Goal: Transaction & Acquisition: Purchase product/service

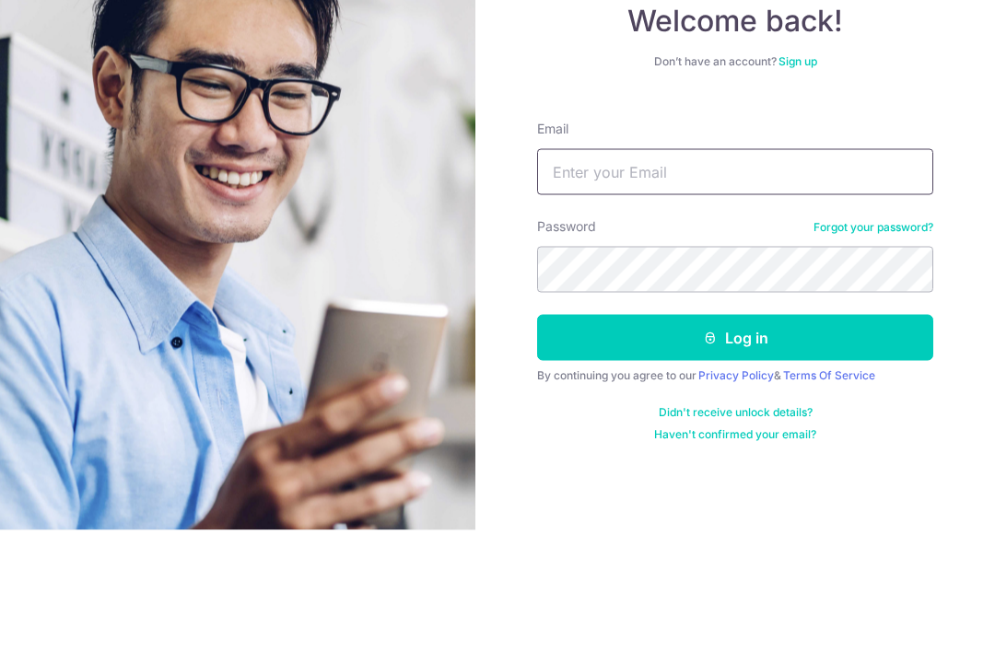
type input "Janicefoo97@gmail.com"
click at [735, 436] on button "Log in" at bounding box center [735, 459] width 396 height 46
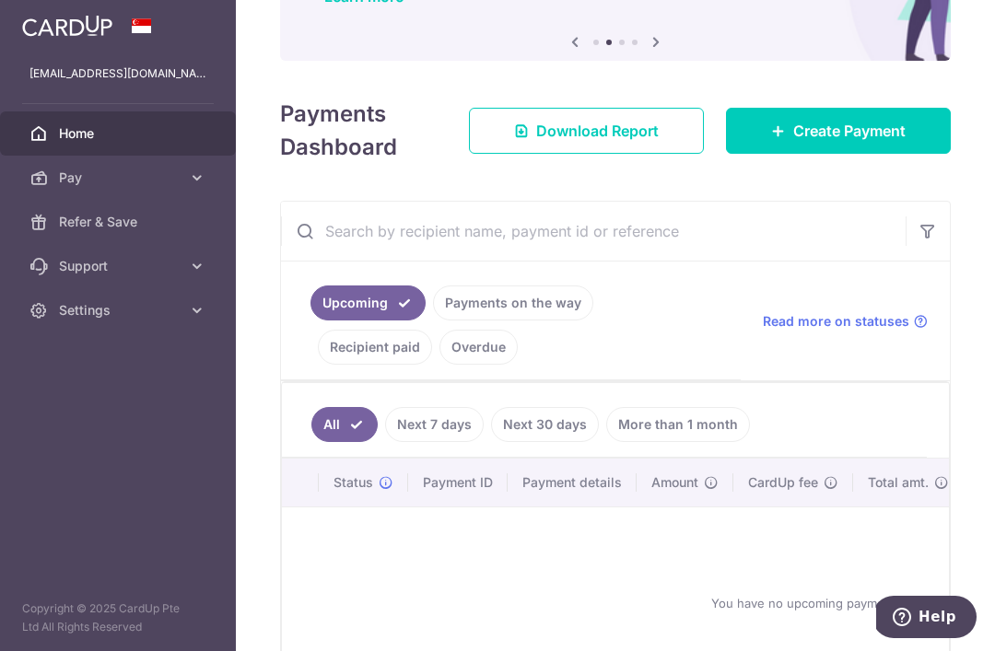
scroll to position [153, 0]
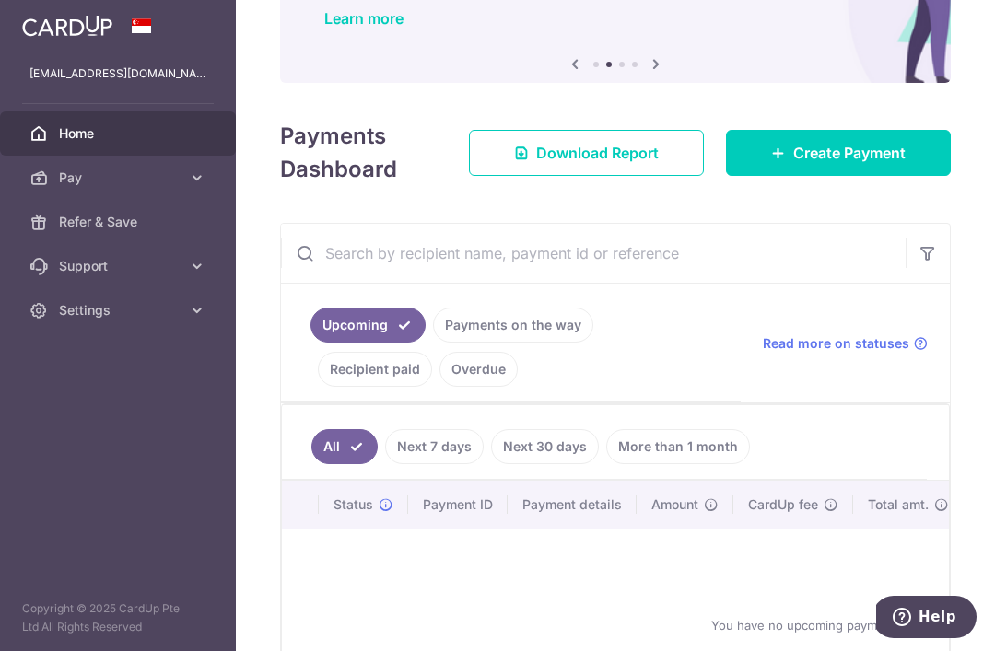
click at [848, 164] on span "Create Payment" at bounding box center [849, 153] width 112 height 22
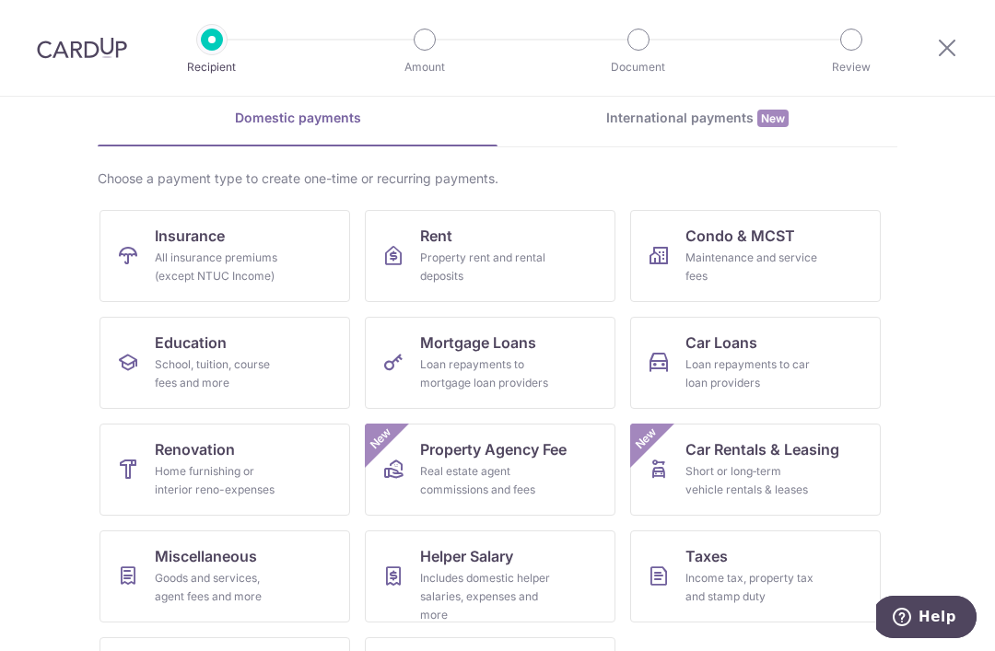
scroll to position [64, 0]
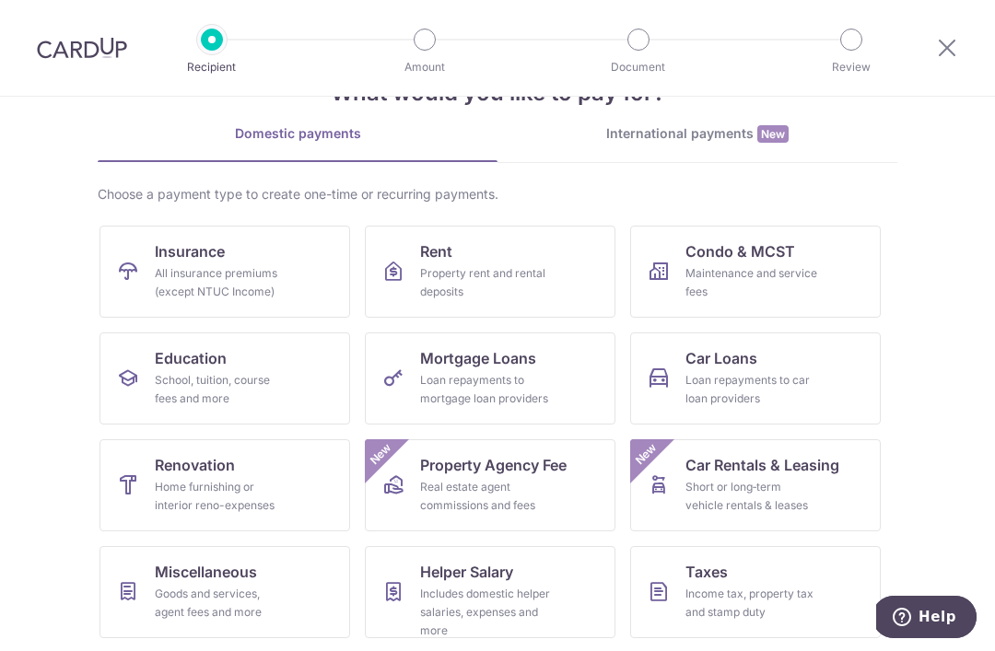
click at [145, 258] on link "Insurance All insurance premiums (except NTUC Income)" at bounding box center [224, 272] width 251 height 92
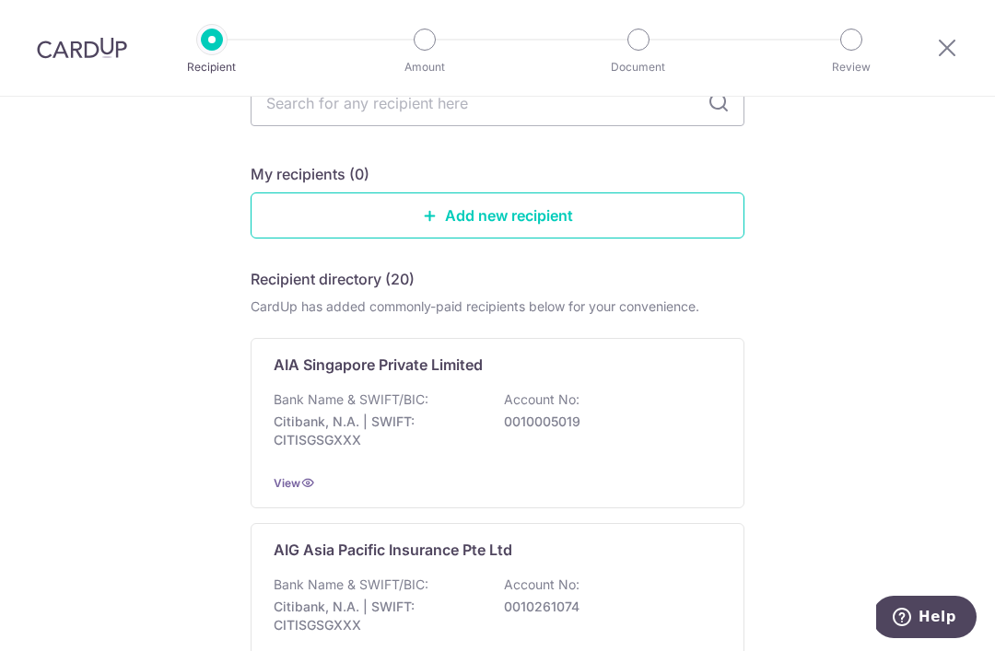
scroll to position [144, 0]
click at [692, 437] on div "Bank Name & SWIFT/BIC: Citibank, N.A. | SWIFT: CITISGSGXXX Account No: 00100050…" at bounding box center [498, 423] width 448 height 68
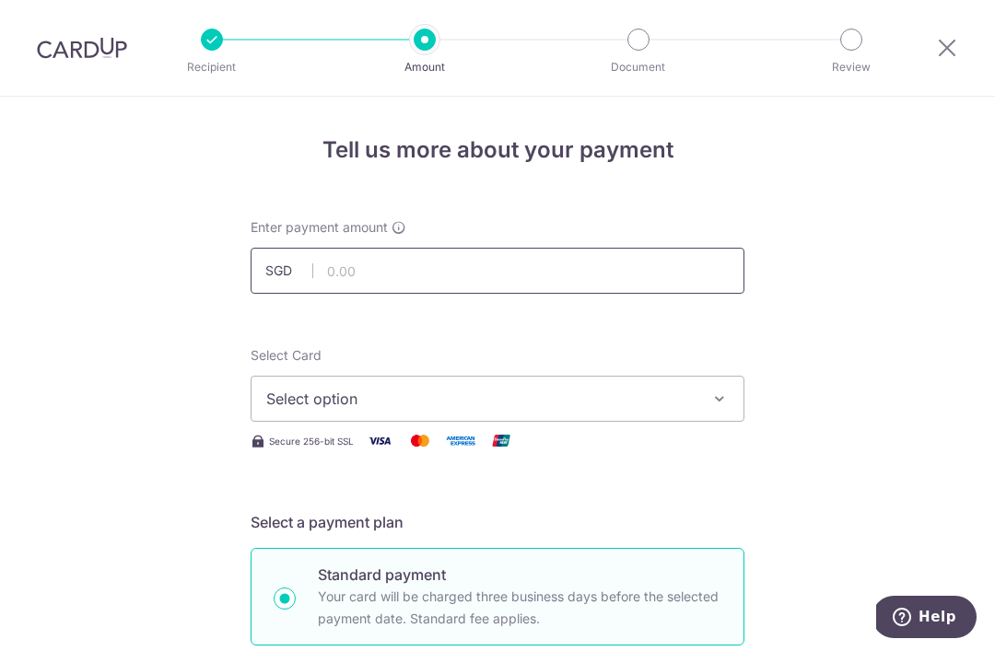
click at [588, 274] on input "text" at bounding box center [498, 271] width 494 height 46
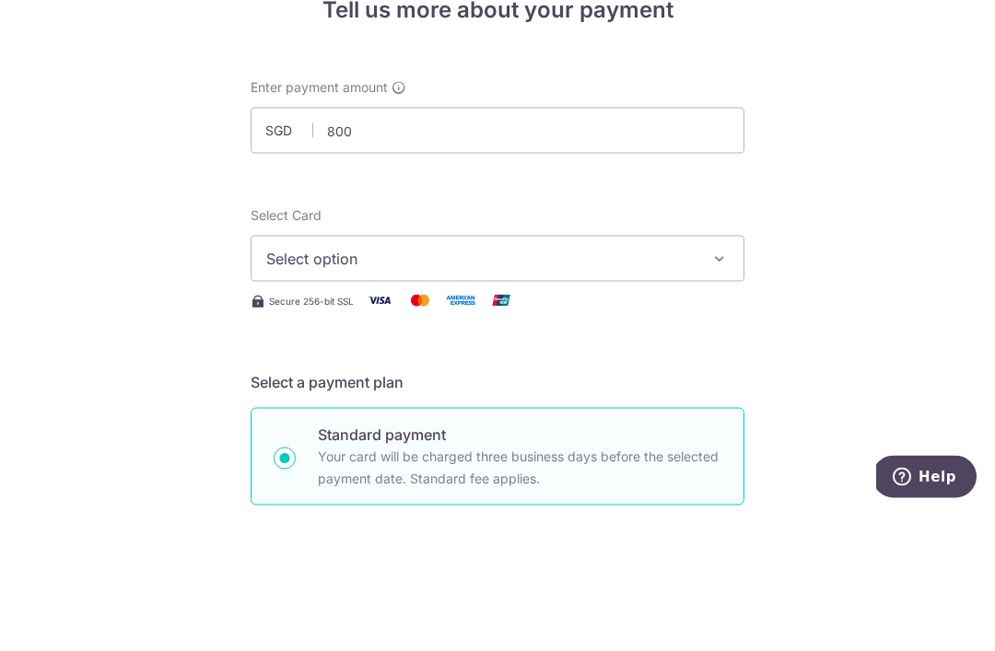
type input "800.00"
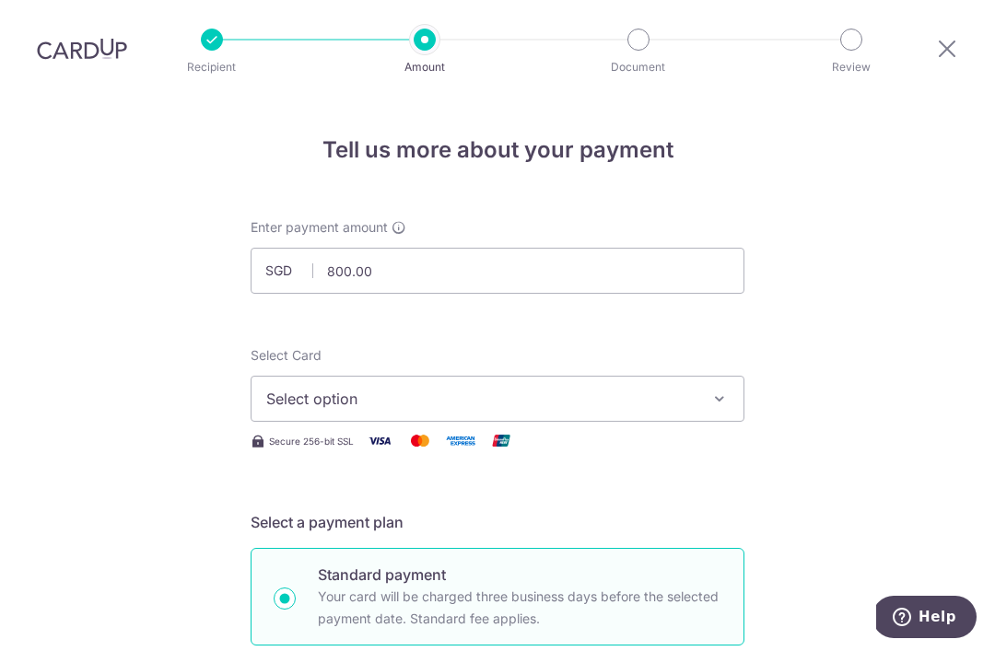
click at [600, 388] on span "Select option" at bounding box center [480, 399] width 429 height 22
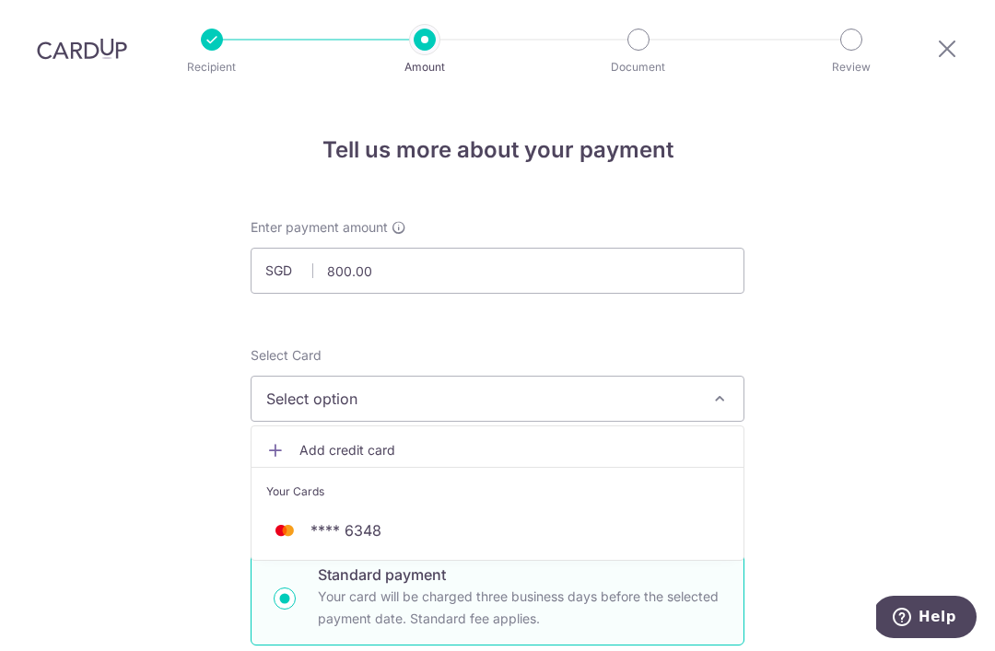
click at [526, 519] on span "**** 6348" at bounding box center [497, 530] width 462 height 22
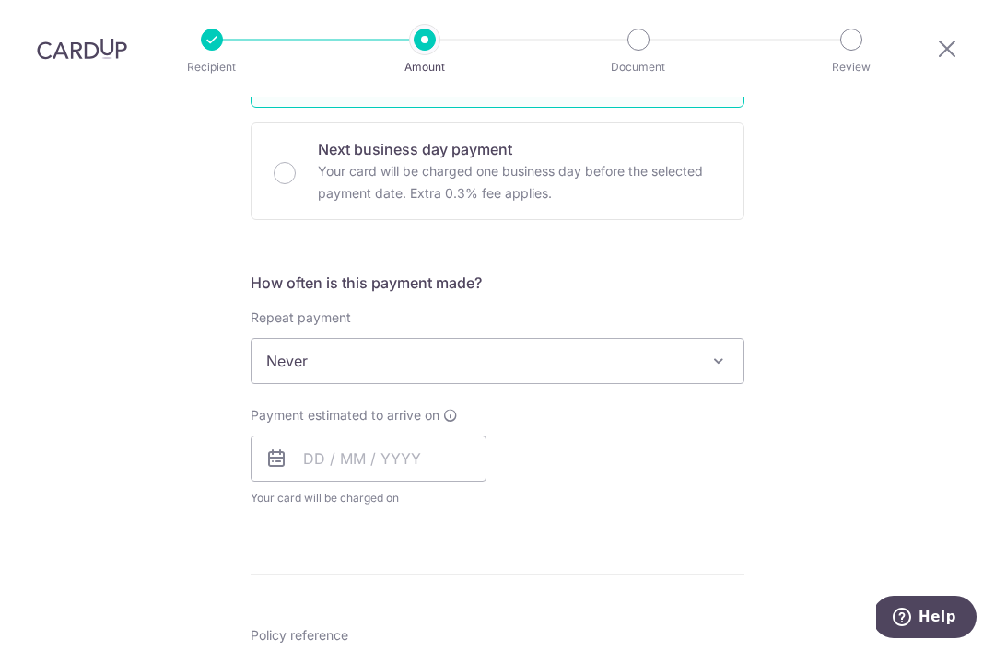
scroll to position [565, 0]
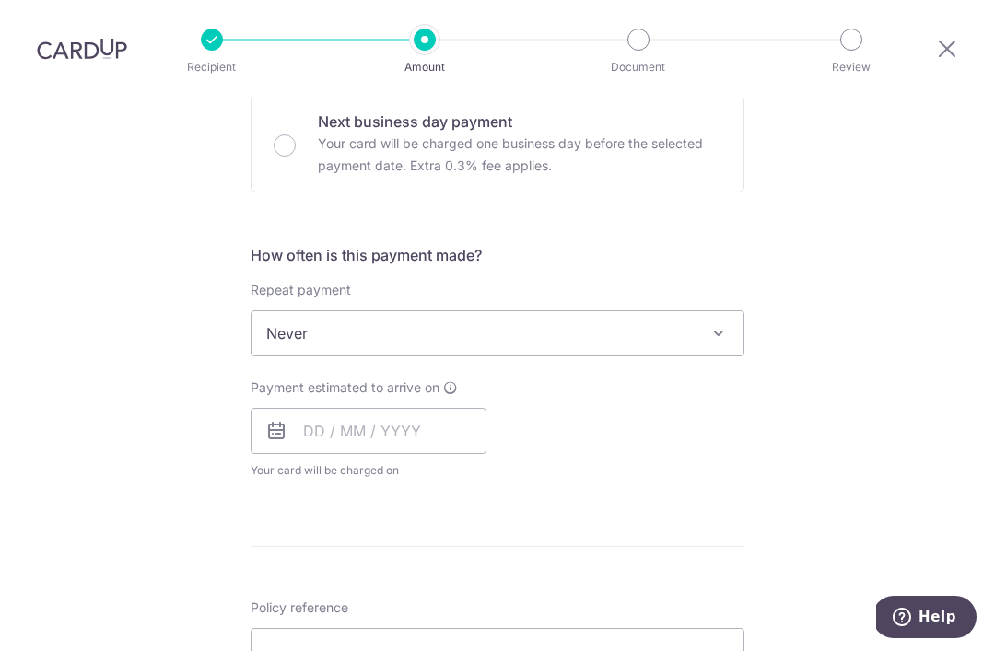
click at [718, 322] on span at bounding box center [718, 333] width 22 height 22
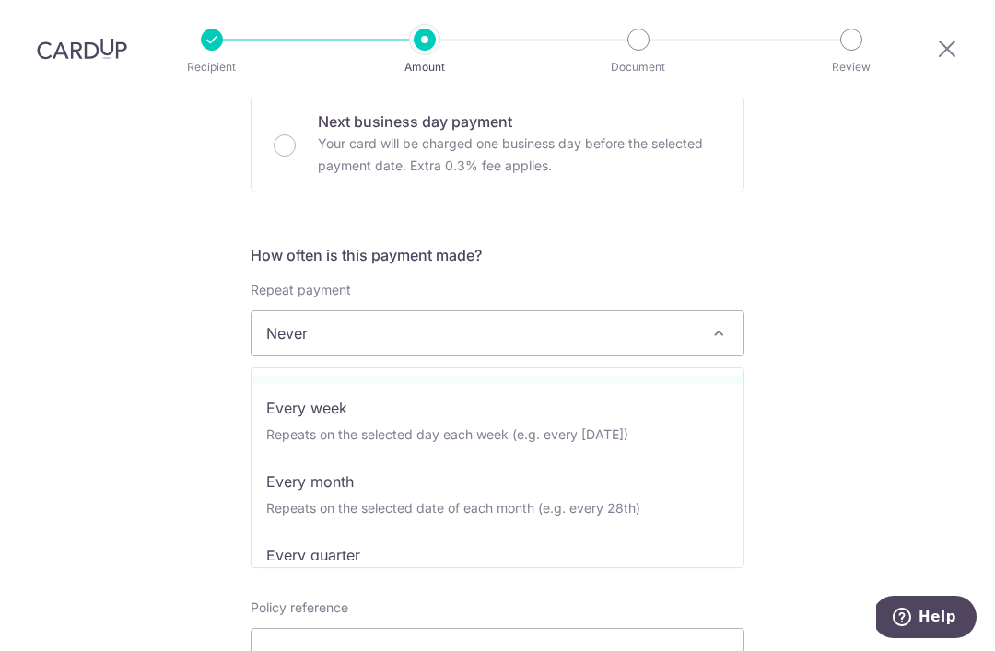
scroll to position [74, 0]
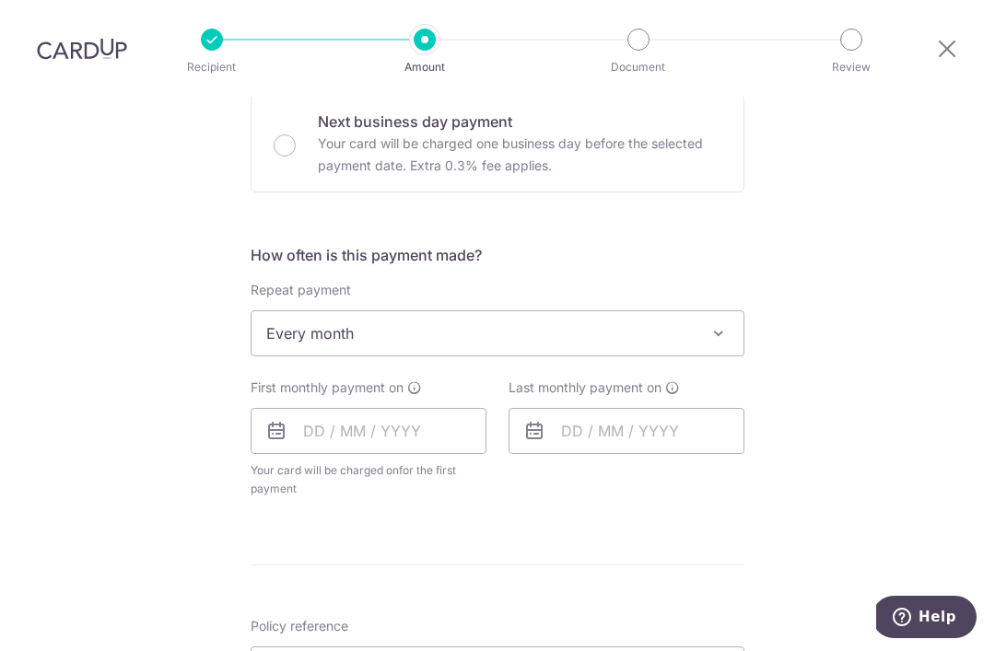
click at [733, 311] on span "Every month" at bounding box center [497, 333] width 492 height 44
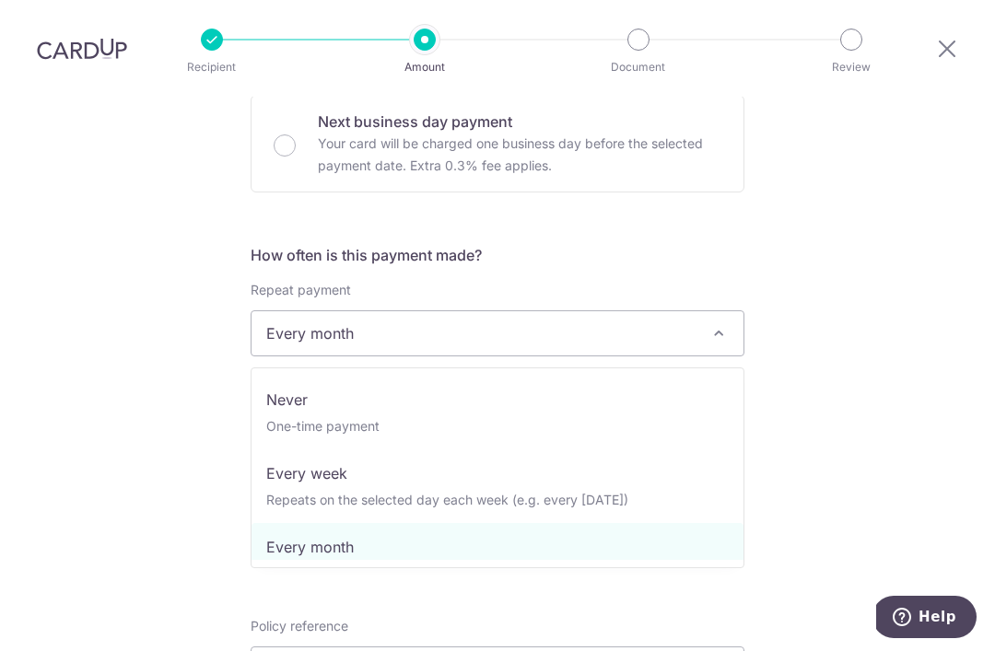
click at [822, 253] on div "Tell us more about your payment Enter payment amount SGD 800.00 800.00 Select C…" at bounding box center [497, 373] width 995 height 1684
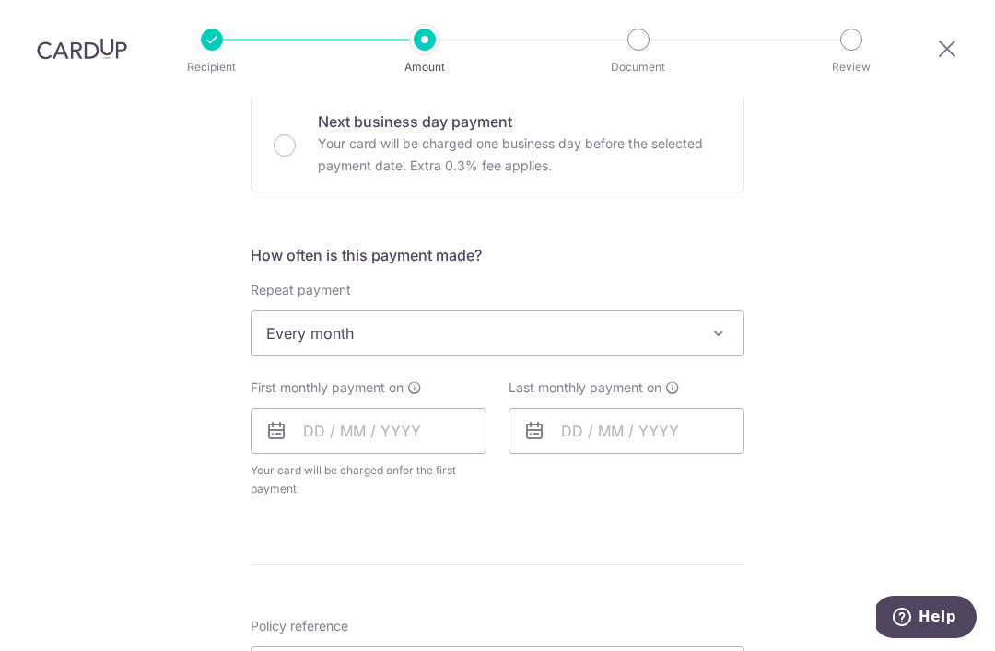
click at [712, 322] on span at bounding box center [718, 333] width 22 height 22
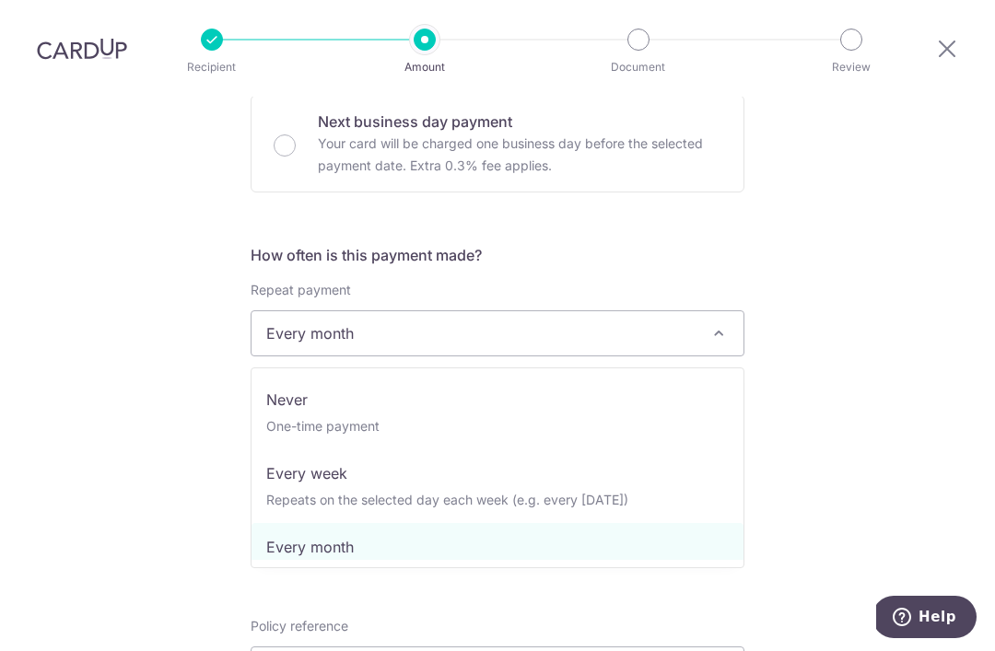
select select "1"
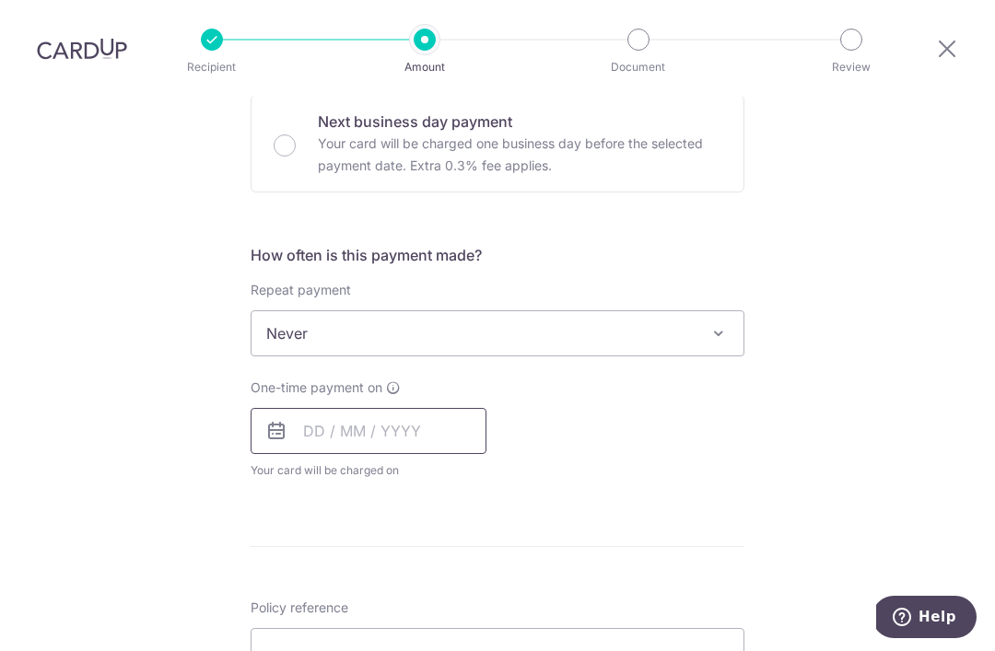
click at [427, 408] on input "text" at bounding box center [369, 431] width 236 height 46
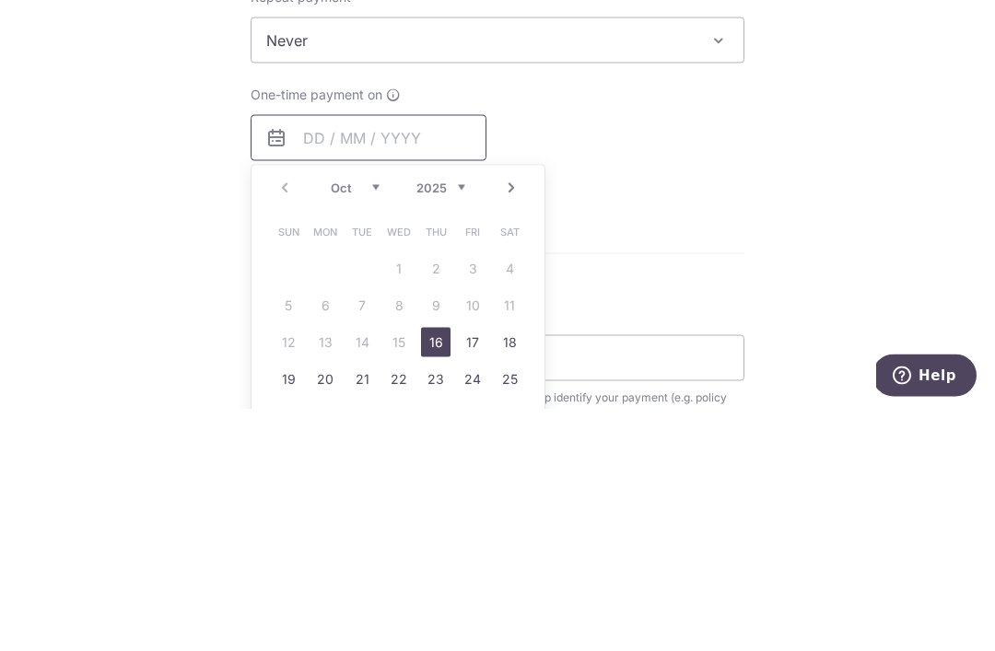
scroll to position [618, 0]
click at [515, 417] on link "Next" at bounding box center [511, 428] width 22 height 22
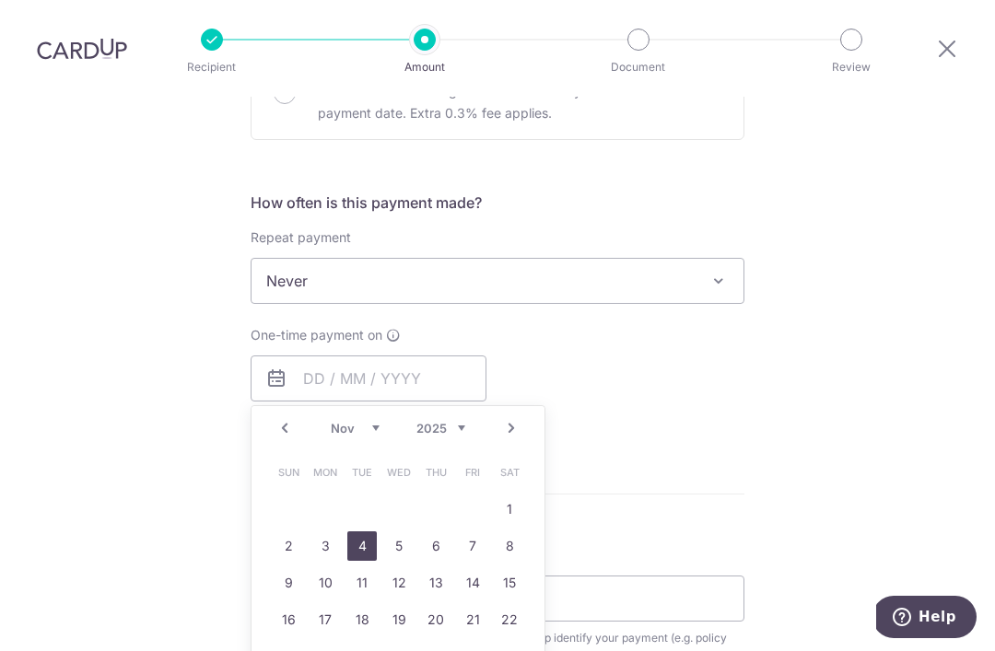
click at [359, 531] on link "4" at bounding box center [361, 545] width 29 height 29
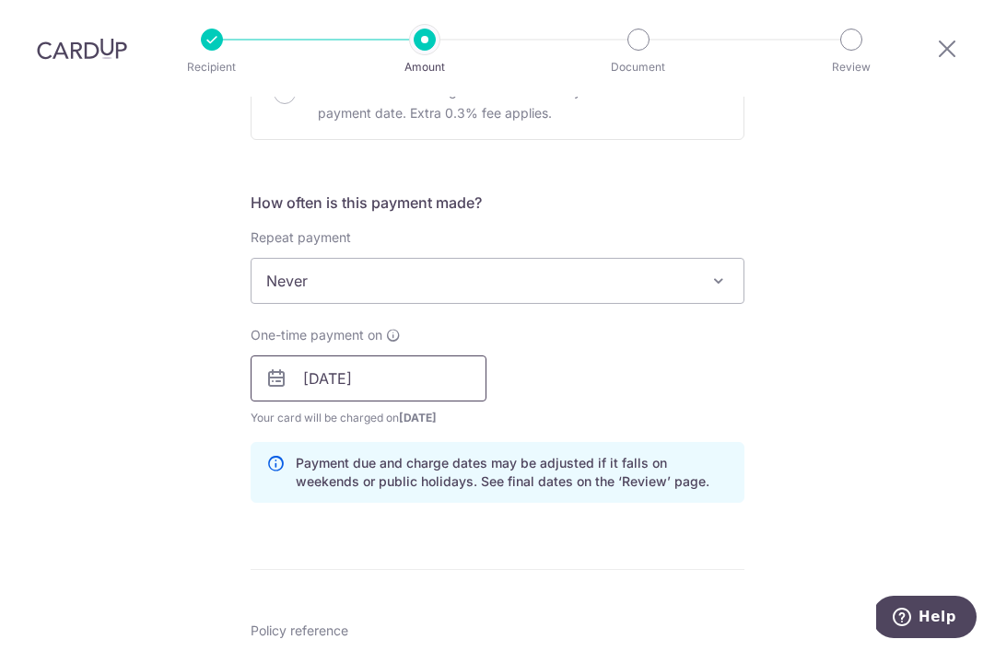
click at [450, 355] on input "04/11/2025" at bounding box center [369, 378] width 236 height 46
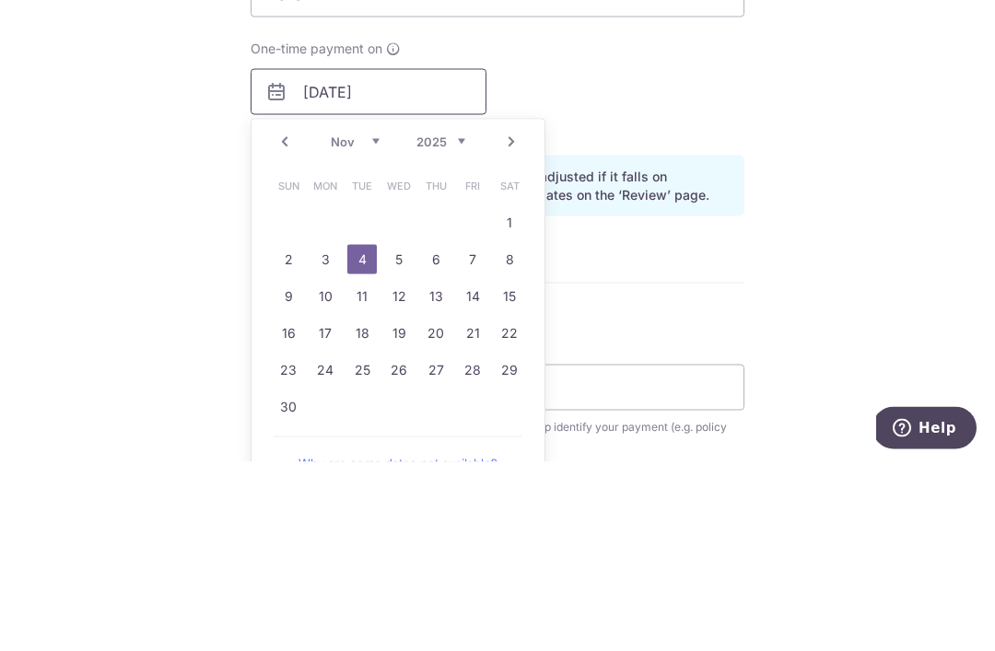
scroll to position [715, 0]
click at [516, 398] on link "1" at bounding box center [509, 412] width 29 height 29
type input "[DATE]"
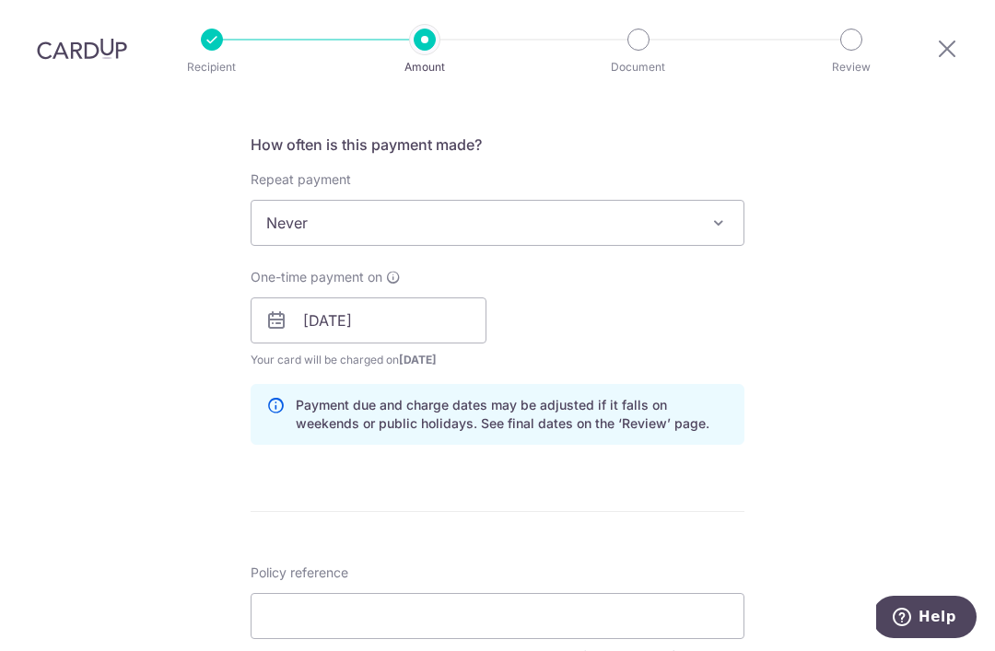
scroll to position [677, 0]
click at [580, 592] on input "Policy reference" at bounding box center [498, 615] width 494 height 46
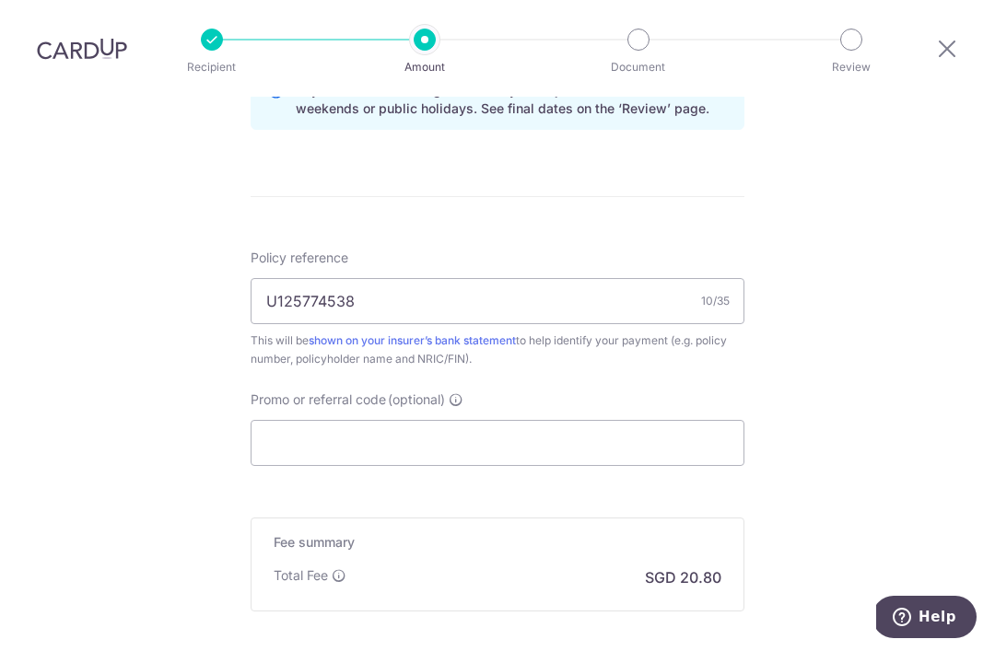
scroll to position [1005, 0]
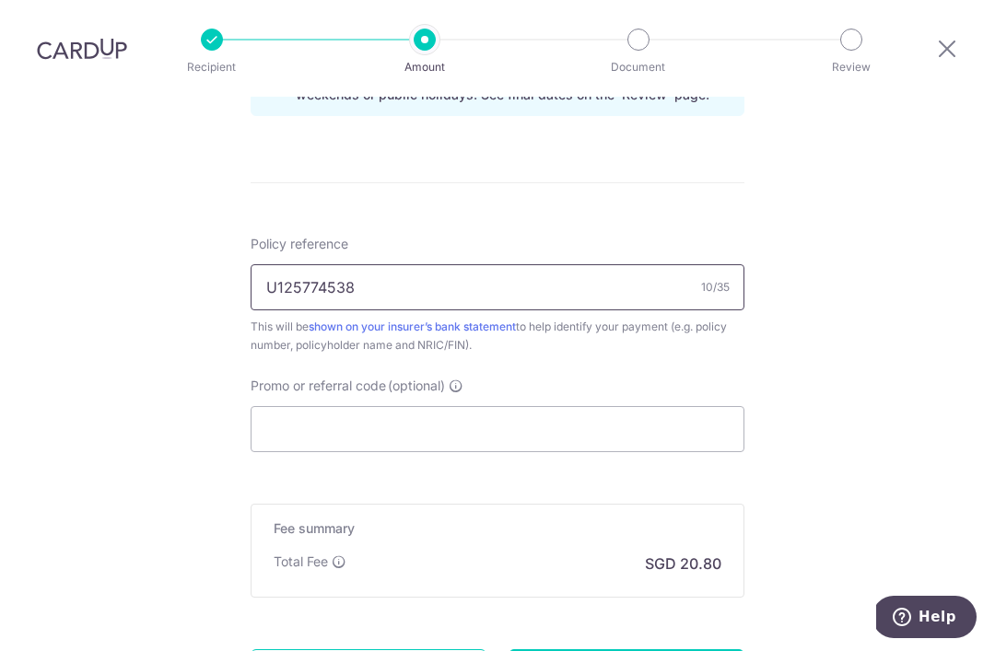
type input "U125774538"
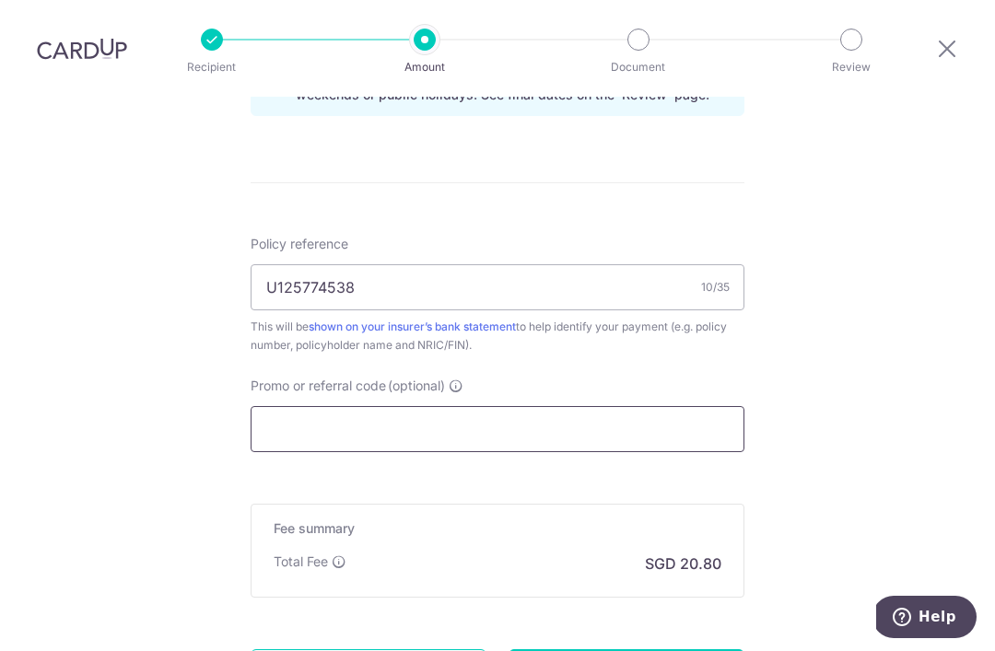
click at [581, 406] on input "Promo or referral code (optional)" at bounding box center [498, 429] width 494 height 46
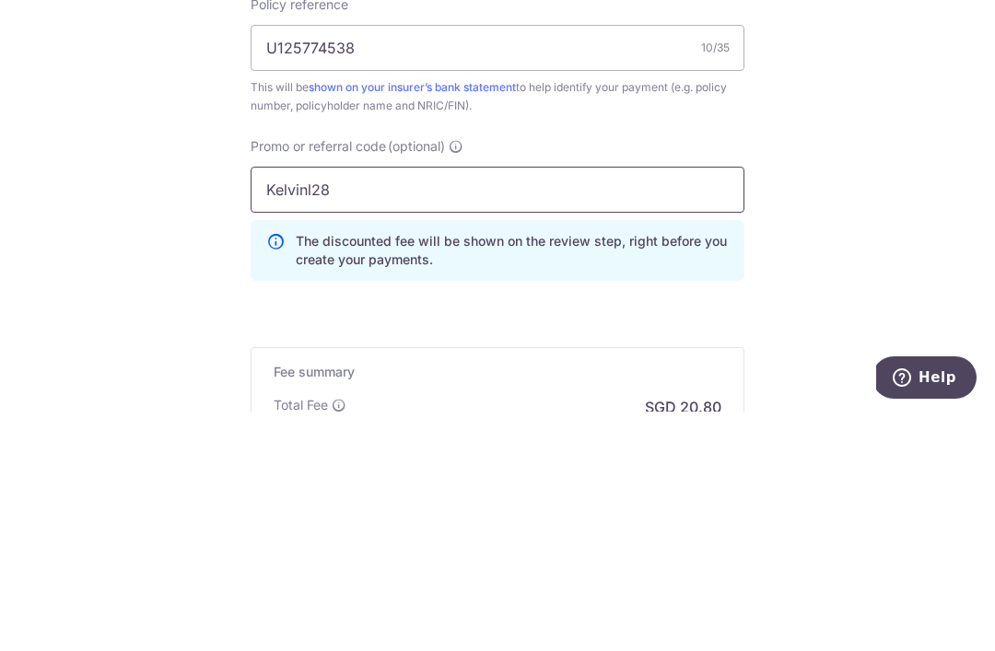
type input "Kelvinl28"
click button "Add Card" at bounding box center [0, 0] width 0 height 0
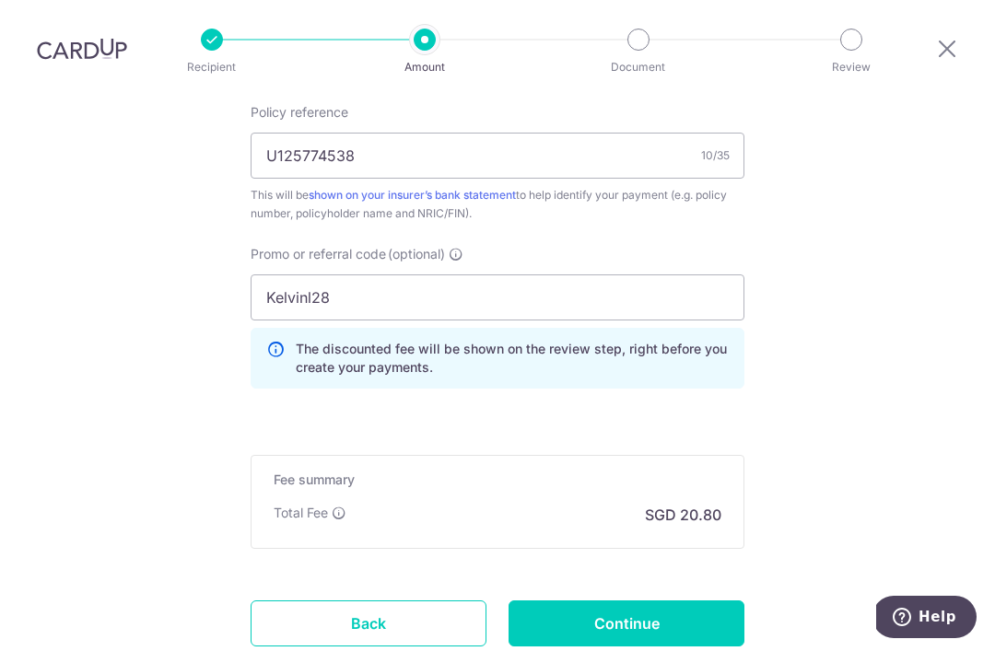
scroll to position [1149, 0]
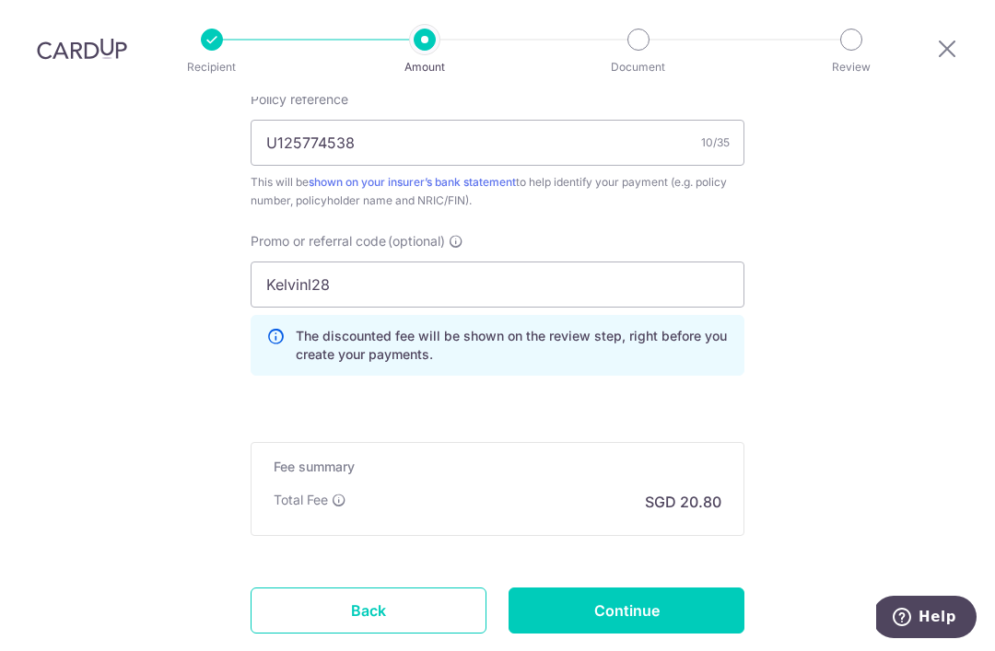
click at [668, 588] on input "Continue" at bounding box center [626, 611] width 236 height 46
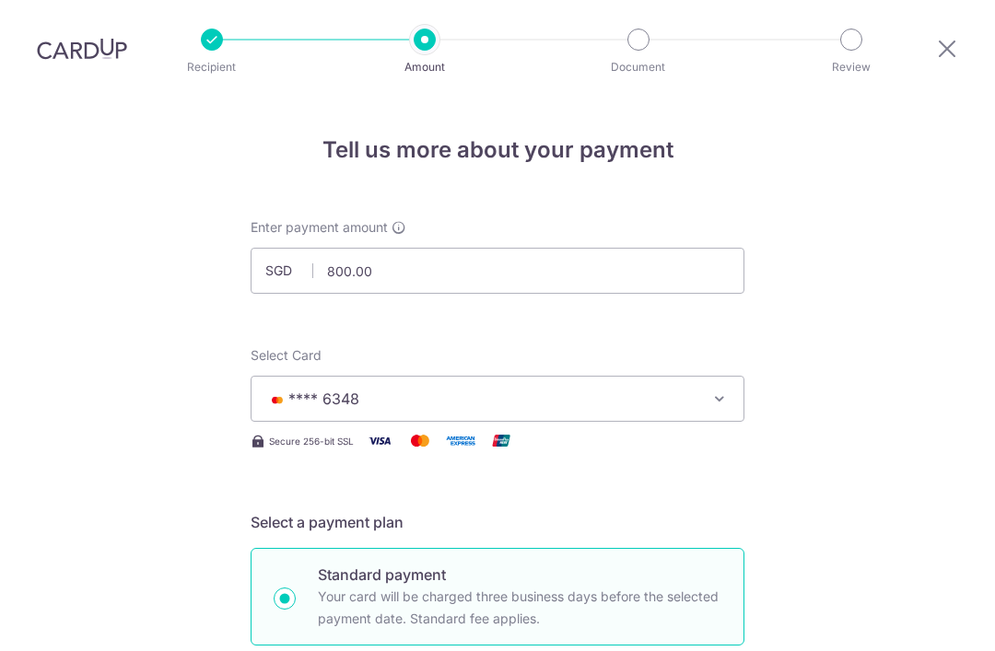
scroll to position [59, 0]
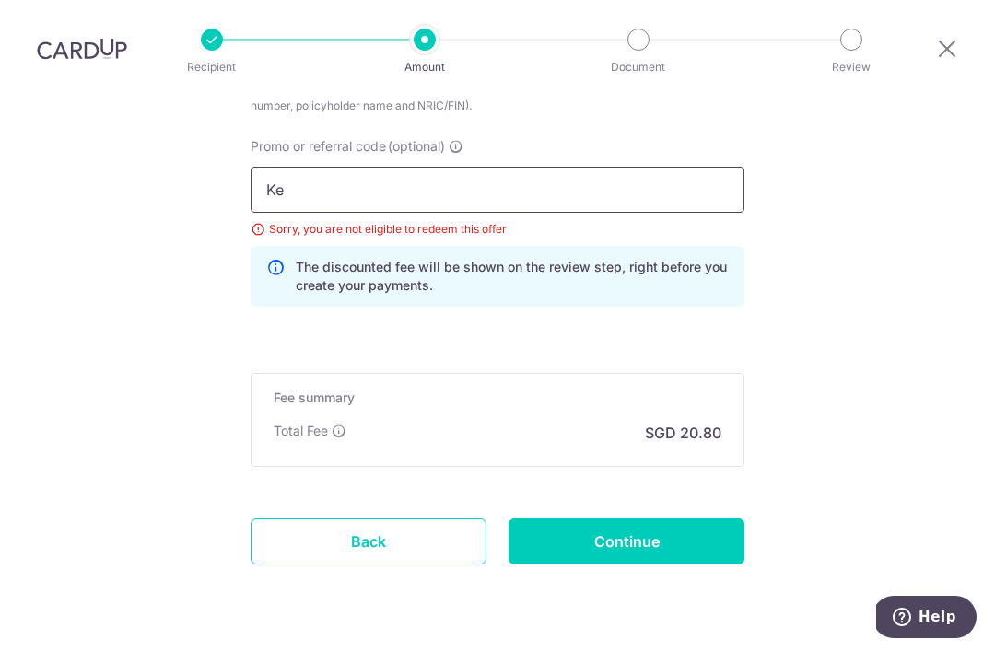
type input "K"
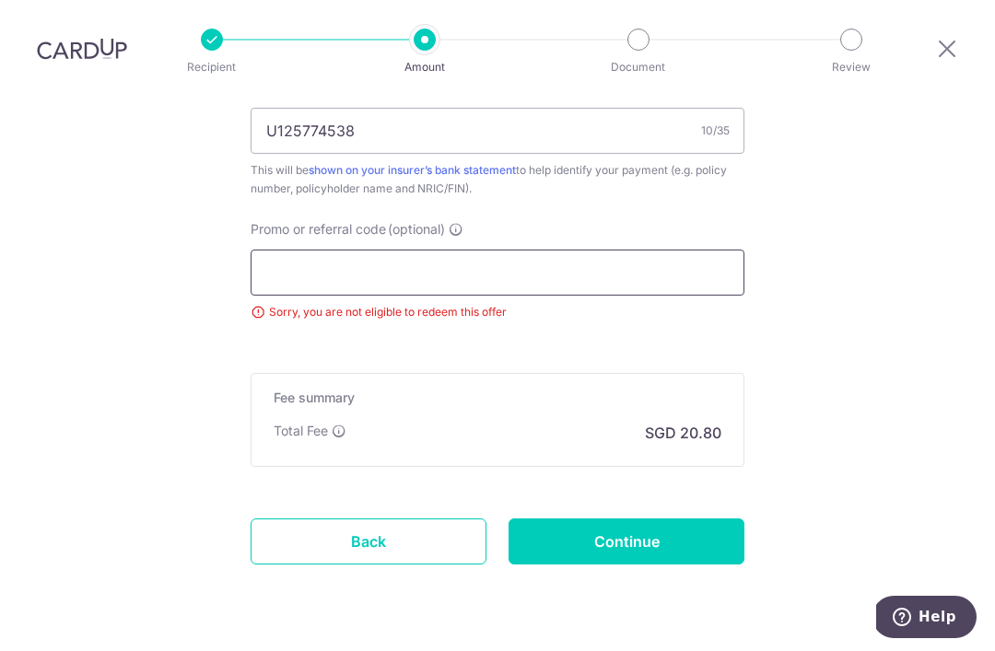
click at [694, 250] on input "Promo or referral code (optional)" at bounding box center [498, 273] width 494 height 46
click at [703, 250] on input "Promo or referral code (optional)" at bounding box center [498, 273] width 494 height 46
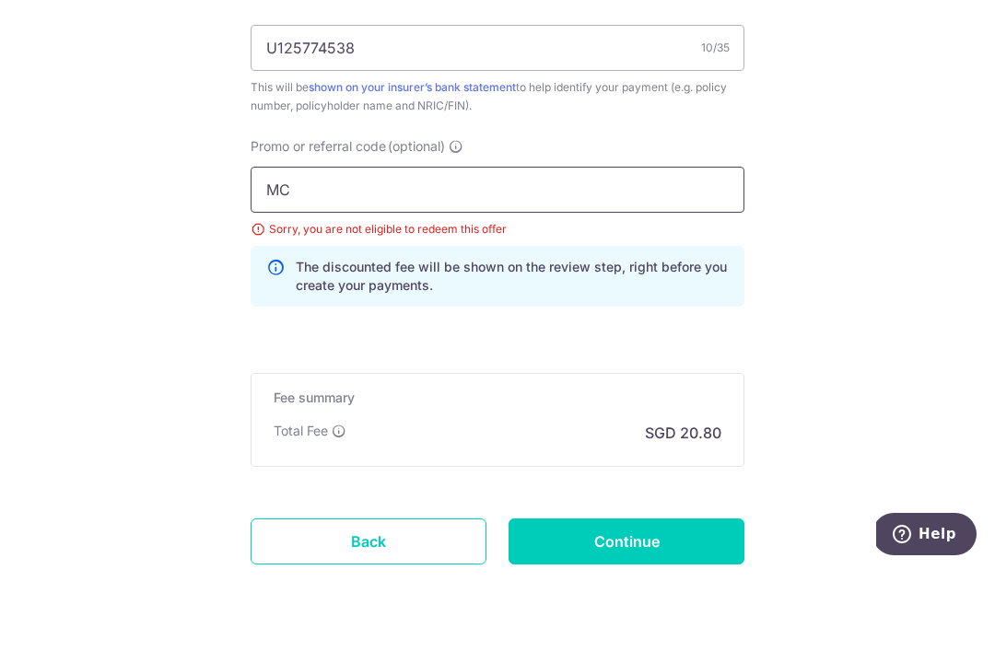
type input "M"
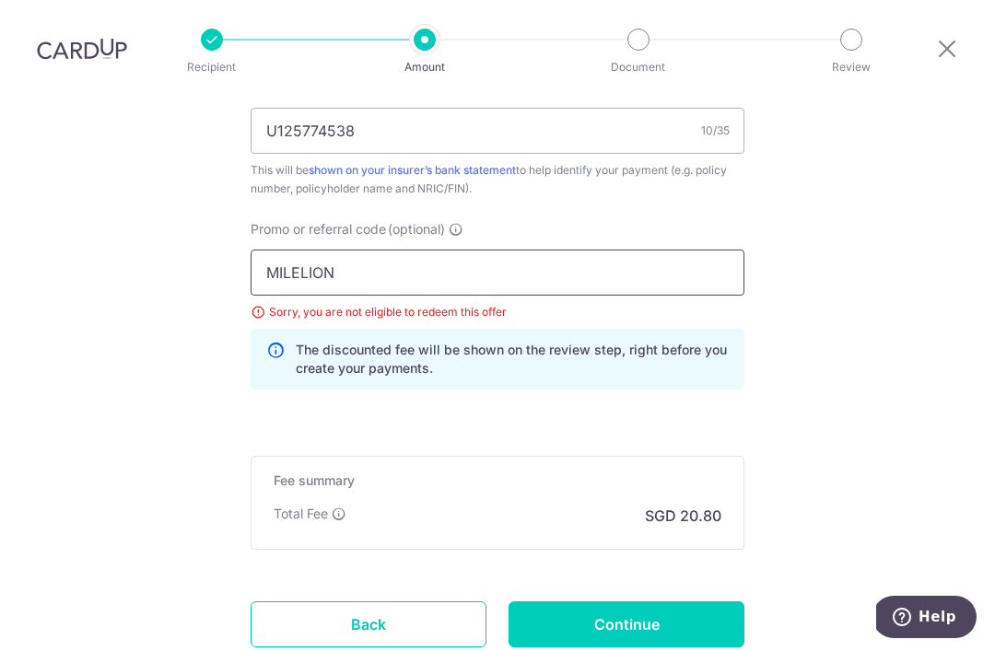
type input "MILELION"
click at [680, 601] on input "Continue" at bounding box center [626, 624] width 236 height 46
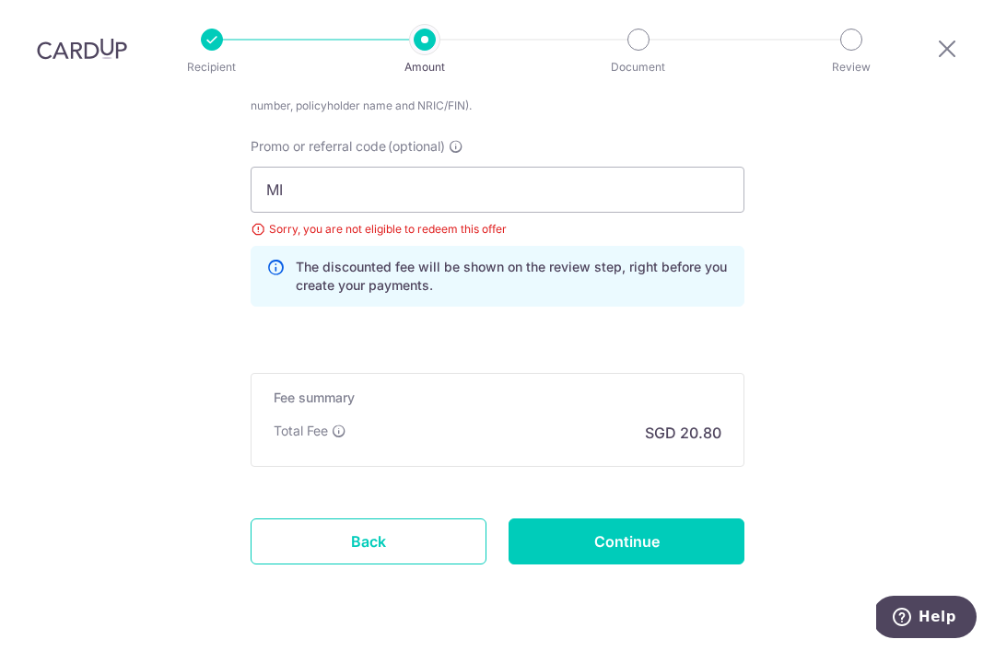
type input "M"
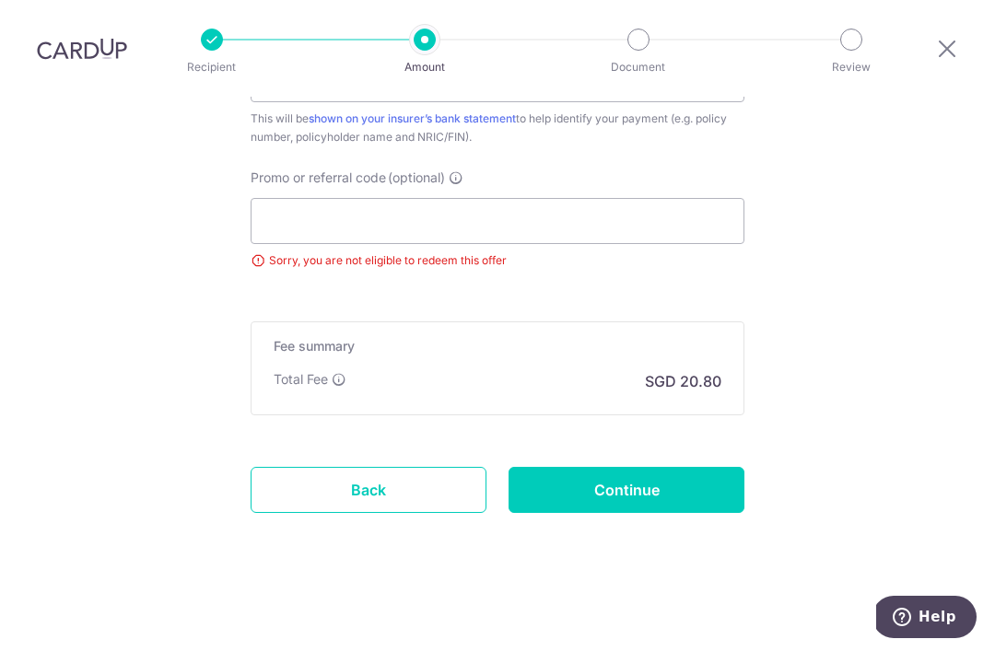
scroll to position [1161, 0]
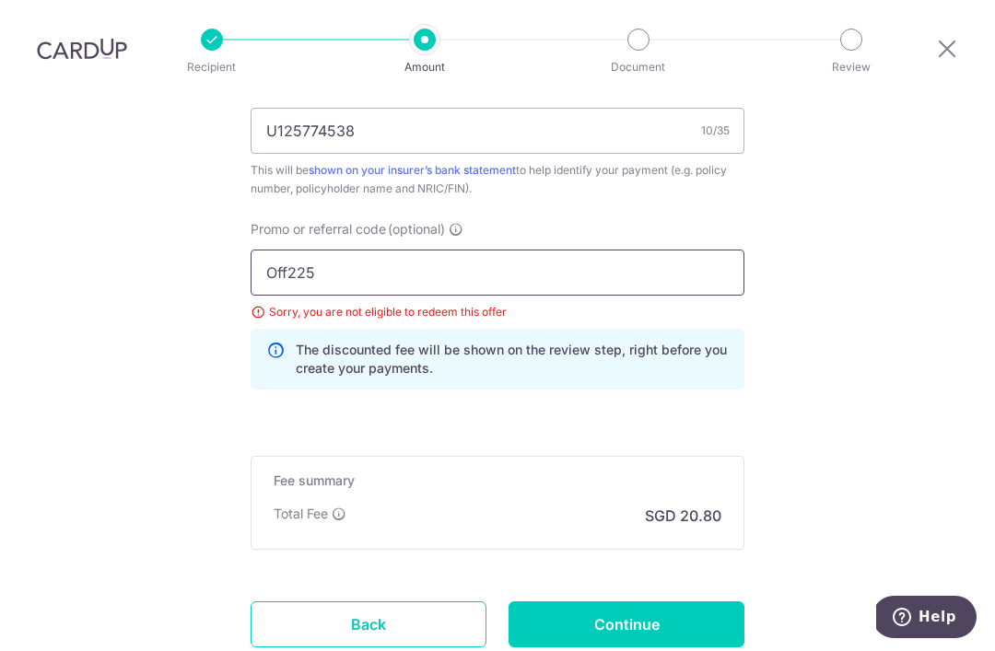
type input "Off225"
click at [670, 601] on input "Continue" at bounding box center [626, 624] width 236 height 46
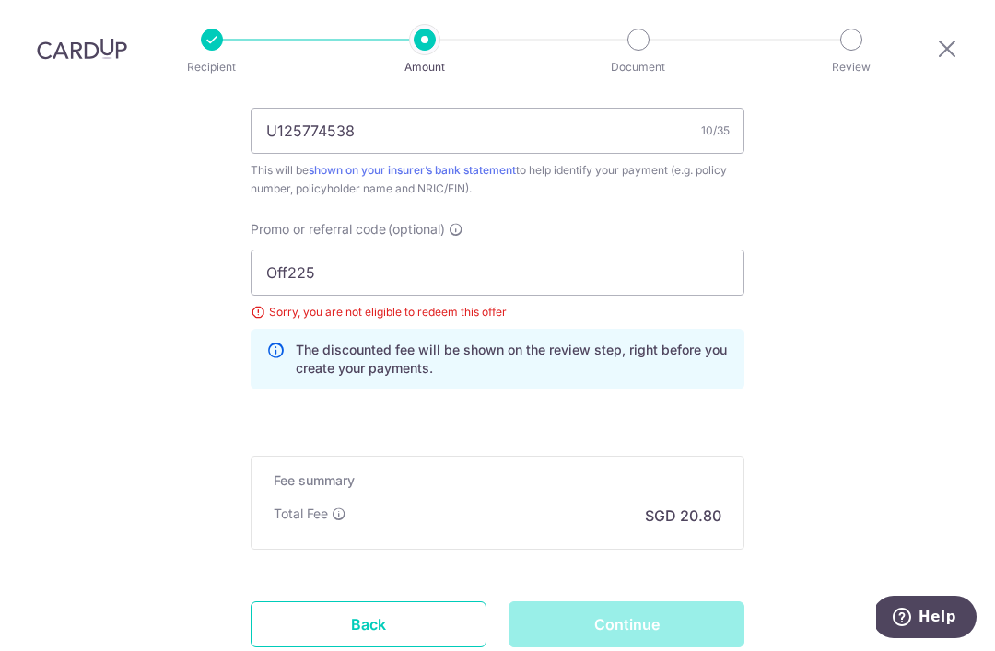
click at [672, 601] on div "Continue" at bounding box center [626, 624] width 258 height 46
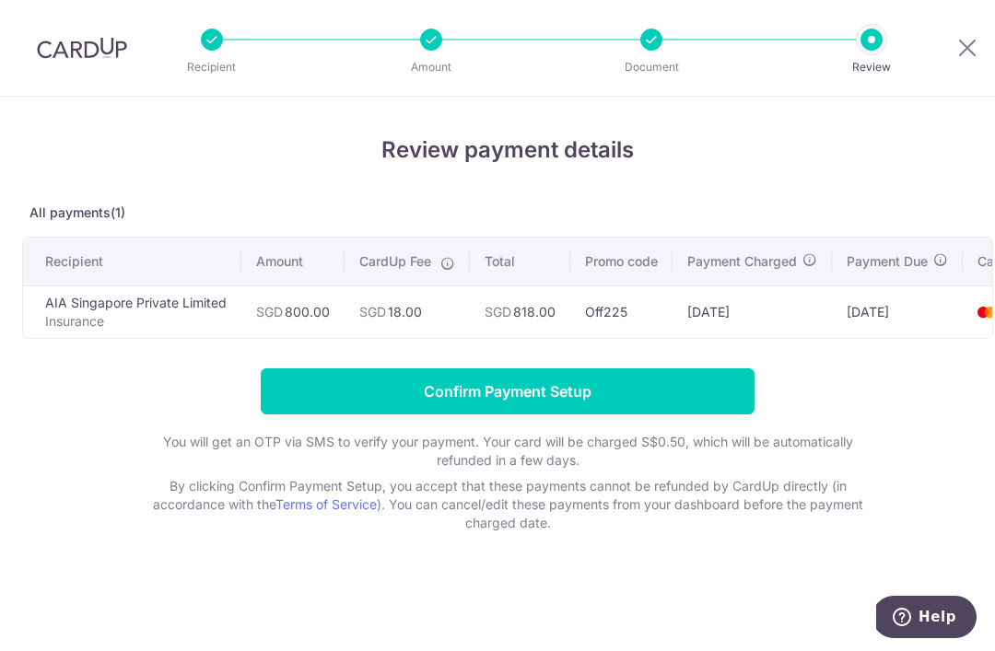
click at [710, 392] on input "Confirm Payment Setup" at bounding box center [508, 391] width 494 height 46
